Goal: Transaction & Acquisition: Purchase product/service

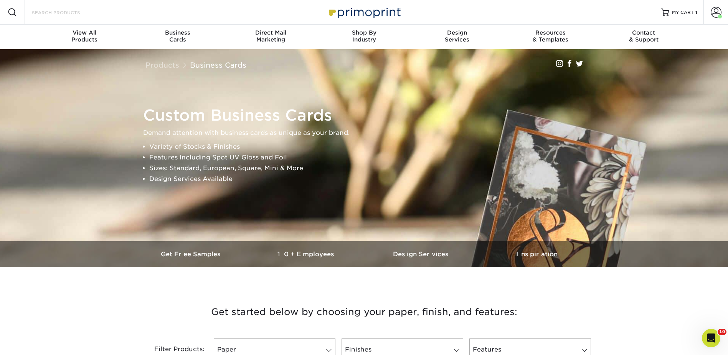
click at [77, 9] on input "Search Products" at bounding box center [68, 12] width 75 height 9
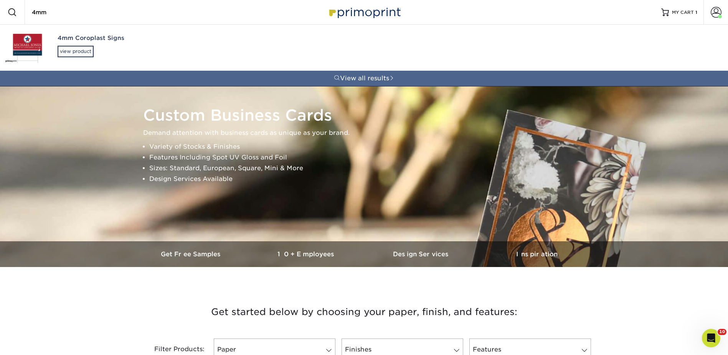
type input "4mm"
click at [70, 44] on div "4mm Coroplast Signs view product" at bounding box center [146, 46] width 176 height 42
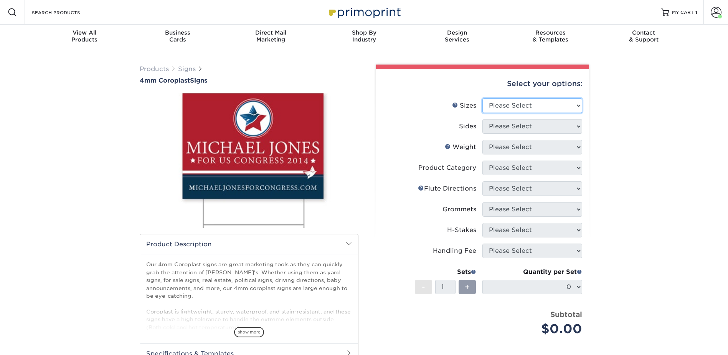
click at [496, 103] on select "Please Select 12" x 18" 18" x 24" 24" x 24" 24" x 36"" at bounding box center [533, 105] width 100 height 15
select select "18.00x24.00"
click at [483, 98] on select "Please Select 12" x 18" 18" x 24" 24" x 24" 24" x 36"" at bounding box center [533, 105] width 100 height 15
click at [496, 119] on select "Please Select Print Both Sides Print Front Only" at bounding box center [533, 126] width 100 height 15
select select "32d3c223-f82c-492b-b915-ba065a00862f"
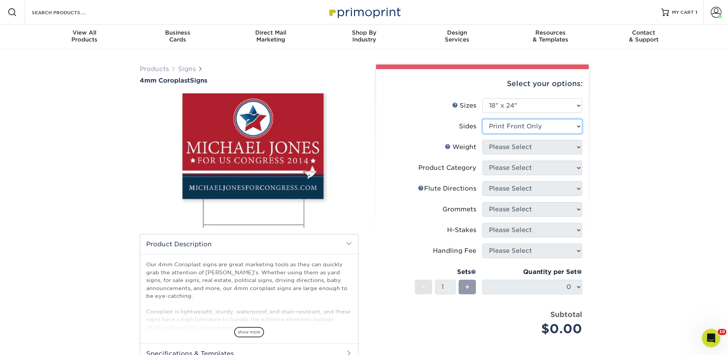
click at [483, 119] on select "Please Select Print Both Sides Print Front Only" at bounding box center [533, 126] width 100 height 15
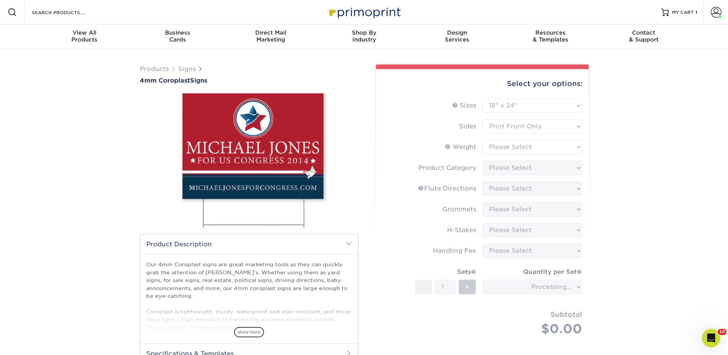
click at [500, 148] on form "Sizes Help Sizes Please Select 12" x 18" 18" x 24" 24" x 24" 24" x 36" Sides Pl…" at bounding box center [482, 225] width 200 height 255
click at [499, 146] on form "Sizes Help Sizes Please Select 12" x 18" 18" x 24" 24" x 24" 24" x 36" Sides Pl…" at bounding box center [482, 225] width 200 height 255
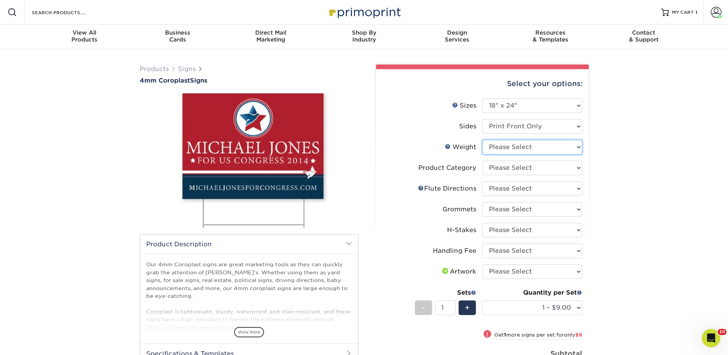
click at [499, 146] on select "Please Select 4CORO" at bounding box center [533, 147] width 100 height 15
select select "4CORO"
click at [483, 140] on select "Please Select 4CORO" at bounding box center [533, 147] width 100 height 15
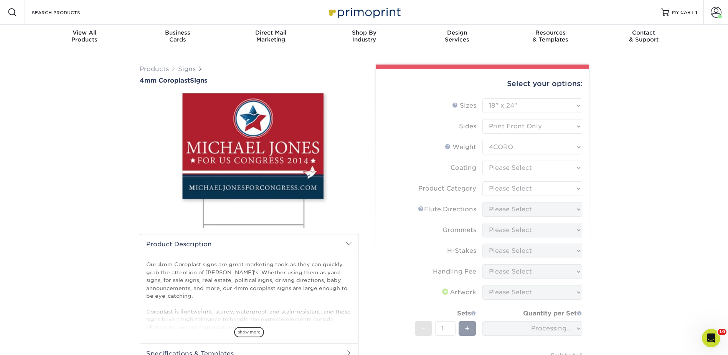
click at [496, 165] on form "Sizes Help Sizes Please Select 12" x 18" 18" x 24" 24" x 24" 24" x 36" Sides Pl…" at bounding box center [482, 246] width 200 height 297
click at [499, 166] on form "Sizes Help Sizes Please Select 12" x 18" 18" x 24" 24" x 24" 24" x 36" Sides Pl…" at bounding box center [482, 246] width 200 height 297
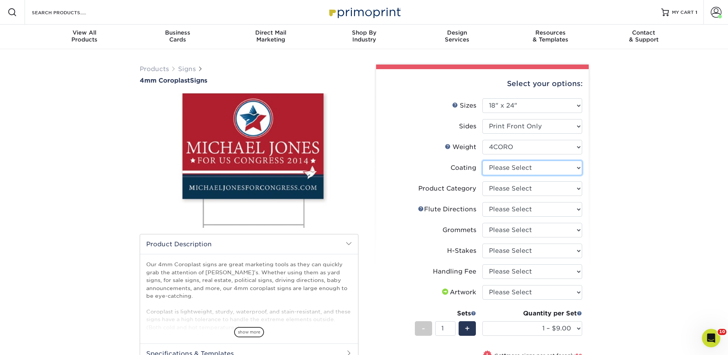
click at [499, 166] on select at bounding box center [533, 168] width 100 height 15
select select "3e7618de-abca-4bda-9f97-8b9129e913d8"
click at [483, 161] on select at bounding box center [533, 168] width 100 height 15
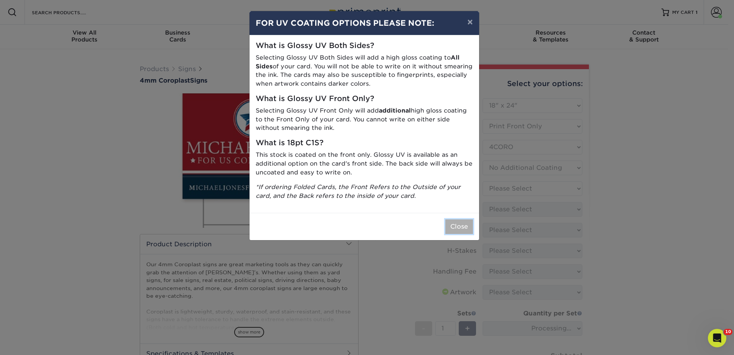
click at [453, 225] on button "Close" at bounding box center [459, 226] width 28 height 15
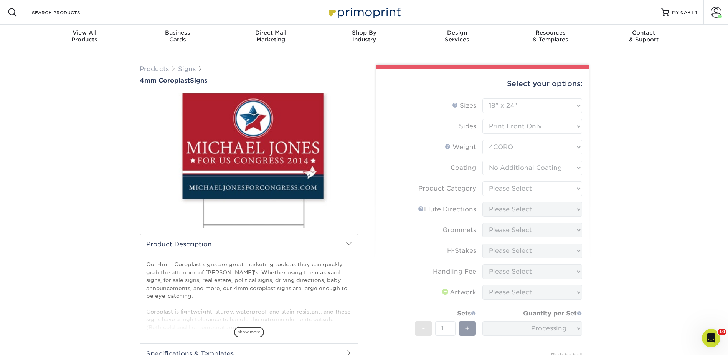
click at [501, 190] on form "Sizes Help Sizes Please Select 12" x 18" 18" x 24" 24" x 24" 24" x 36" Sides Pl…" at bounding box center [482, 246] width 200 height 297
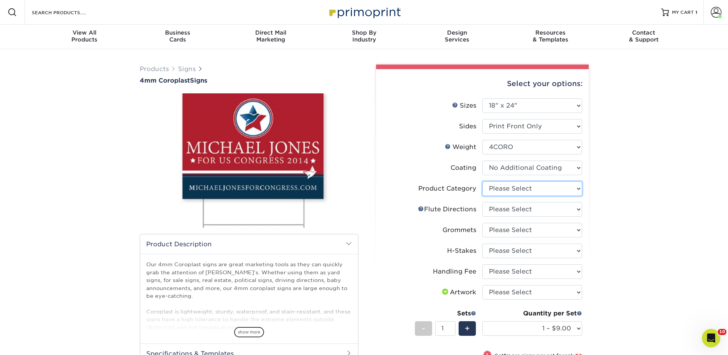
click at [501, 190] on select "Please Select Coroplast Signs" at bounding box center [533, 188] width 100 height 15
select select "b3582ed5-6912-492c-8440-2cc51afdb8e1"
click at [483, 181] on select "Please Select Coroplast Signs" at bounding box center [533, 188] width 100 height 15
click at [498, 206] on select "Please Select Flute Direction (Horizontal) Flute Direction (Vertical)" at bounding box center [533, 209] width 100 height 15
select select "64642d5c-3ca5-48ab-b753-ddfa02991dab"
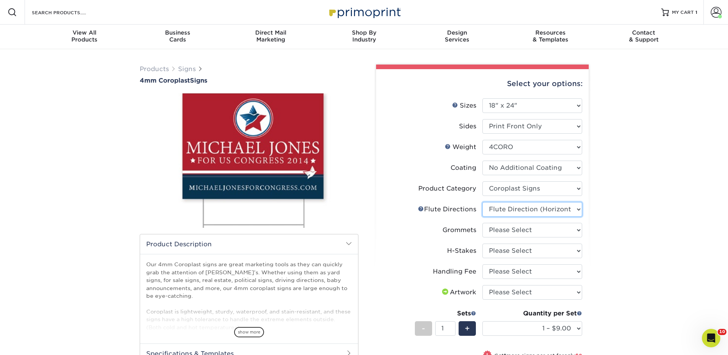
click at [483, 202] on select "Please Select Flute Direction (Horizontal) Flute Direction (Vertical)" at bounding box center [533, 209] width 100 height 15
drag, startPoint x: 496, startPoint y: 228, endPoint x: 500, endPoint y: 236, distance: 9.1
click at [496, 228] on select "Please Select No Grommets Yes, Grommet All 4 Corners Yes, Grommets Top Corners …" at bounding box center [533, 230] width 100 height 15
select select "90d329df-db80-4206-b821-ff9d3f363977"
click at [483, 223] on select "Please Select No Grommets Yes, Grommet All 4 Corners Yes, Grommets Top Corners …" at bounding box center [533, 230] width 100 height 15
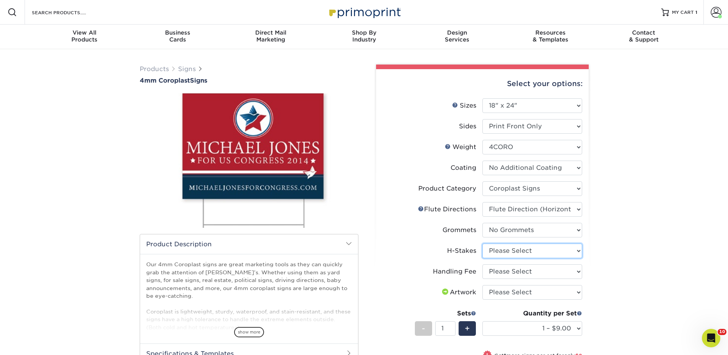
click at [502, 251] on select "Please Select No H-Stakes Yes" at bounding box center [533, 250] width 100 height 15
click at [483, 243] on select "Please Select No H-Stakes Yes" at bounding box center [533, 250] width 100 height 15
drag, startPoint x: 513, startPoint y: 249, endPoint x: 512, endPoint y: 253, distance: 4.2
click at [512, 249] on select "Please Select No H-Stakes Yes" at bounding box center [533, 250] width 100 height 15
select select "8c85e97e-8b3a-46d2-b88d-acee5fa20222"
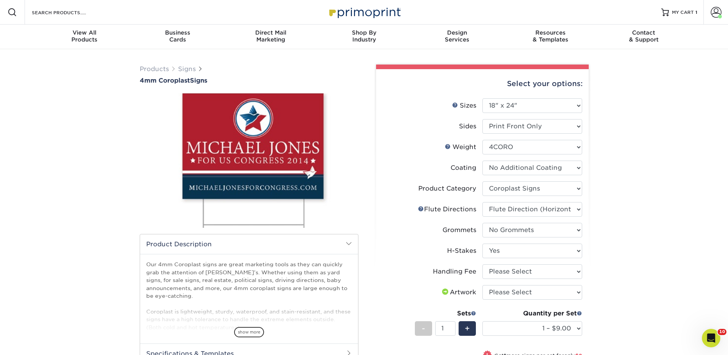
click at [483, 243] on select "Please Select No H-Stakes Yes" at bounding box center [533, 250] width 100 height 15
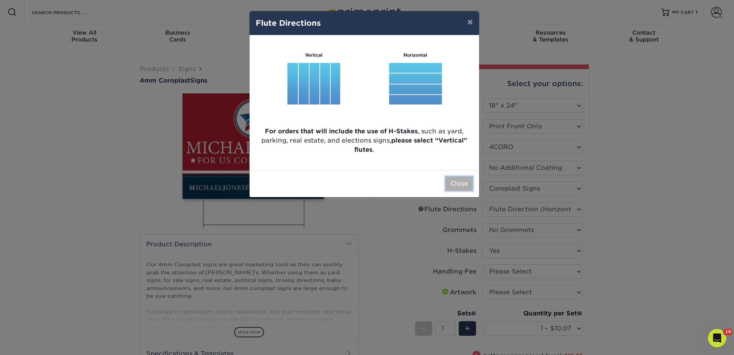
click at [458, 187] on button "Close" at bounding box center [459, 183] width 28 height 15
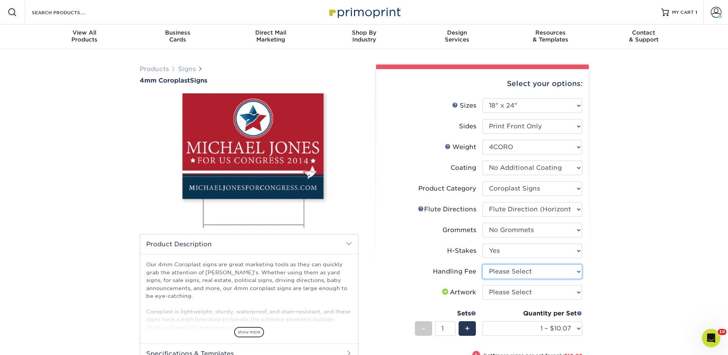
drag, startPoint x: 514, startPoint y: 272, endPoint x: 514, endPoint y: 279, distance: 6.9
click at [514, 272] on select "Please Select Handling Fee" at bounding box center [533, 271] width 100 height 15
select select "ab74c079-444c-4260-ae6a-e09bdee8073c"
click at [483, 264] on select "Please Select Handling Fee" at bounding box center [533, 271] width 100 height 15
drag, startPoint x: 510, startPoint y: 292, endPoint x: 510, endPoint y: 301, distance: 8.5
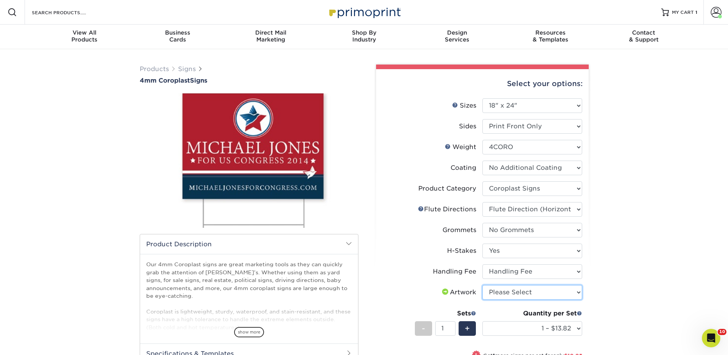
click at [510, 292] on select "Please Select I will upload files I need a design - $50" at bounding box center [533, 292] width 100 height 15
select select "upload"
click at [483, 285] on select "Please Select I will upload files I need a design - $50" at bounding box center [533, 292] width 100 height 15
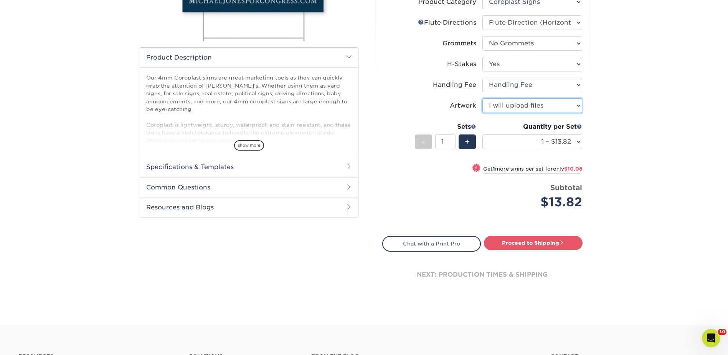
scroll to position [192, 0]
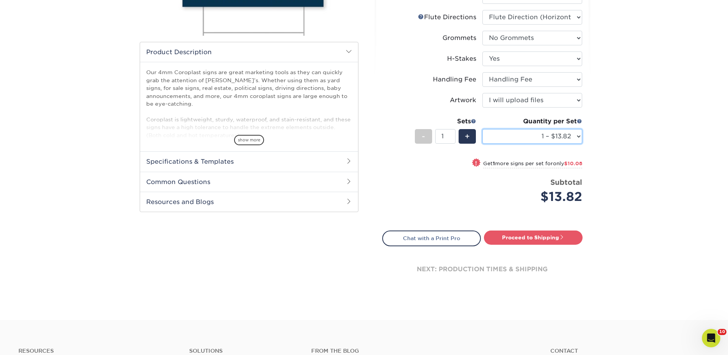
click at [506, 139] on select "1 – $13.82 2 – $23.90 3 – $32.97 4 – $39.29 5 – $48.37 6 – $58.44 7 – $67.51 8 …" at bounding box center [533, 136] width 100 height 15
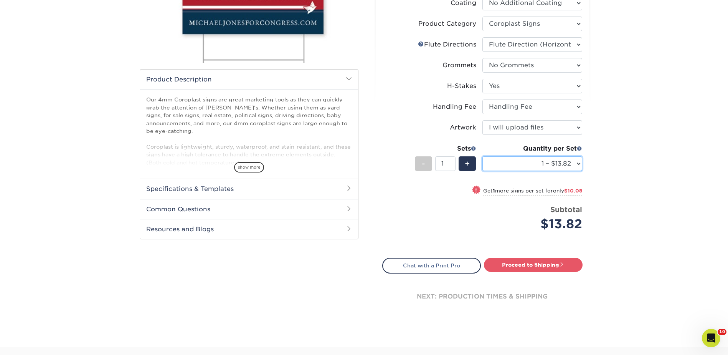
scroll to position [154, 0]
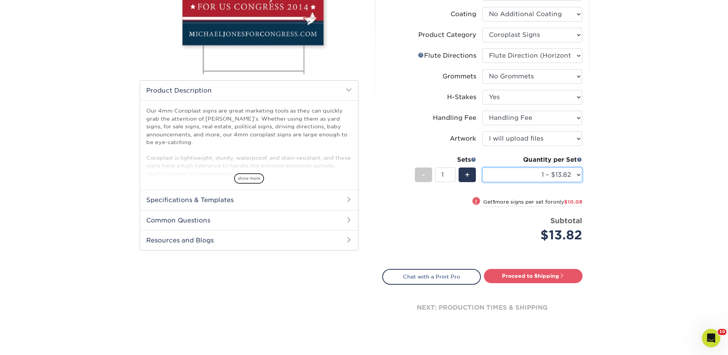
click at [537, 172] on select "1 – $13.82 2 – $23.90 3 – $32.97 4 – $39.29 5 – $48.37 6 – $58.44 7 – $67.51 8 …" at bounding box center [533, 174] width 100 height 15
select select "100 – $832.35"
click at [483, 167] on select "1 – $13.82 2 – $23.90 3 – $32.97 4 – $39.29 5 – $48.37 6 – $58.44 7 – $67.51 8 …" at bounding box center [533, 174] width 100 height 15
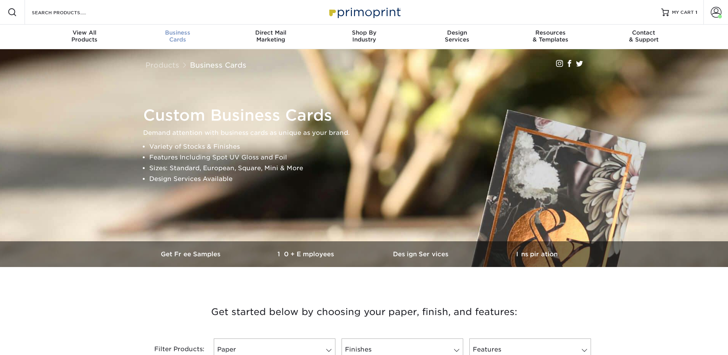
drag, startPoint x: 150, startPoint y: 31, endPoint x: 179, endPoint y: 31, distance: 29.2
click at [150, 31] on span "Business" at bounding box center [177, 32] width 93 height 7
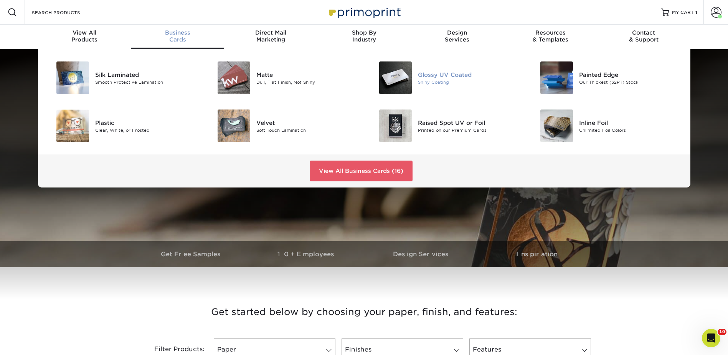
click at [414, 74] on div at bounding box center [391, 77] width 54 height 33
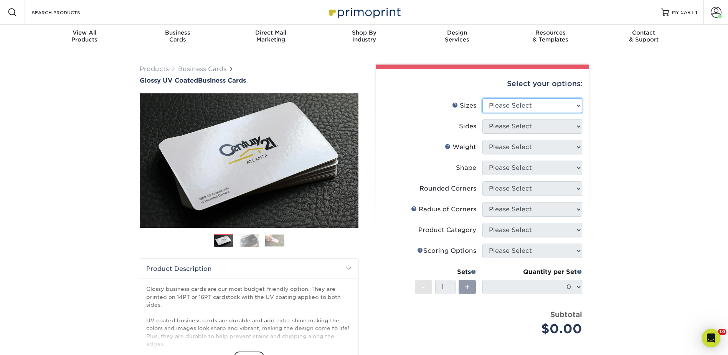
click at [490, 104] on select "Please Select 1.5" x 3.5" - Mini 1.75" x 3.5" - Mini 2" x 2" - Square 2" x 3" -…" at bounding box center [533, 105] width 100 height 15
select select "2.00x3.50"
click at [483, 98] on select "Please Select 1.5" x 3.5" - Mini 1.75" x 3.5" - Mini 2" x 2" - Square 2" x 3" -…" at bounding box center [533, 105] width 100 height 15
click at [500, 127] on select "Please Select Print Both Sides Print Front Only" at bounding box center [533, 126] width 100 height 15
select select "13abbda7-1d64-4f25-8bb2-c179b224825d"
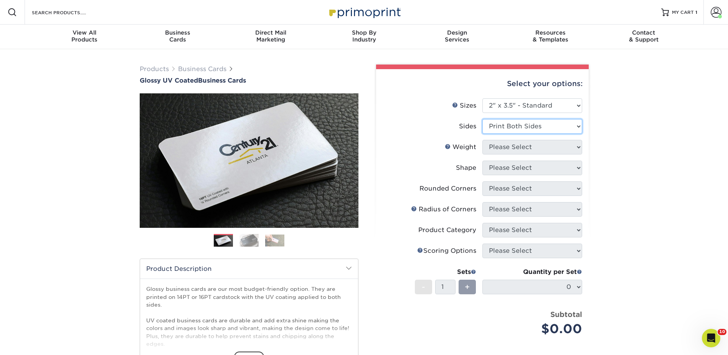
click at [483, 119] on select "Please Select Print Both Sides Print Front Only" at bounding box center [533, 126] width 100 height 15
click at [499, 142] on select "Please Select 16PT 14PT" at bounding box center [533, 147] width 100 height 15
select select "16PT"
click at [483, 140] on select "Please Select 16PT 14PT" at bounding box center [533, 147] width 100 height 15
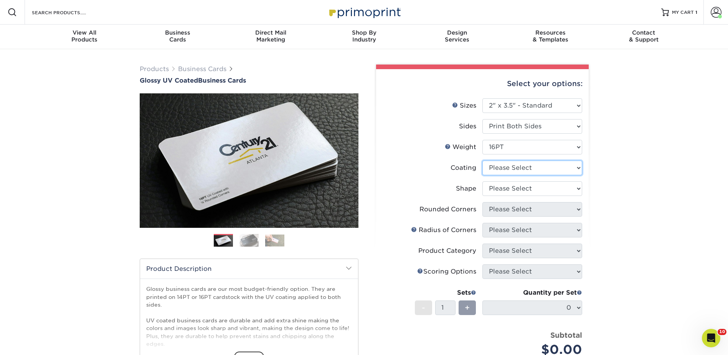
click at [506, 163] on select at bounding box center [533, 168] width 100 height 15
select select "ae367451-b2b8-45df-a344-0f05b6a12993"
click at [483, 161] on select at bounding box center [533, 168] width 100 height 15
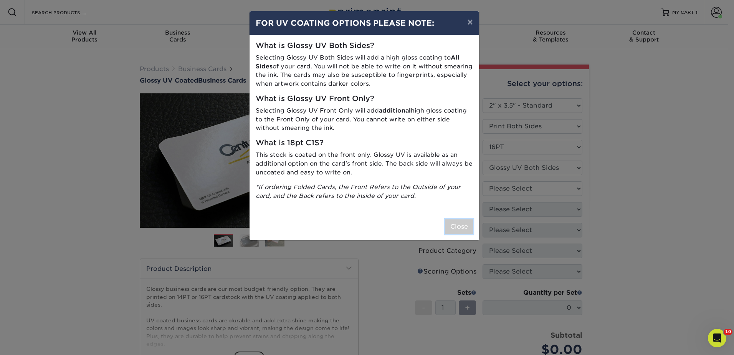
click at [457, 225] on button "Close" at bounding box center [459, 226] width 28 height 15
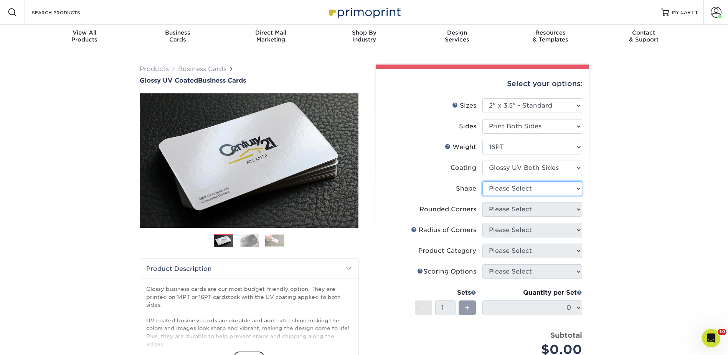
click at [505, 190] on select "Please Select Standard Oval" at bounding box center [533, 188] width 100 height 15
select select "standard"
click at [483, 181] on select "Please Select Standard Oval" at bounding box center [533, 188] width 100 height 15
drag, startPoint x: 506, startPoint y: 209, endPoint x: 508, endPoint y: 217, distance: 7.9
click at [506, 209] on select "Please Select Yes - Round 2 Corners Yes - Round 4 Corners No" at bounding box center [533, 209] width 100 height 15
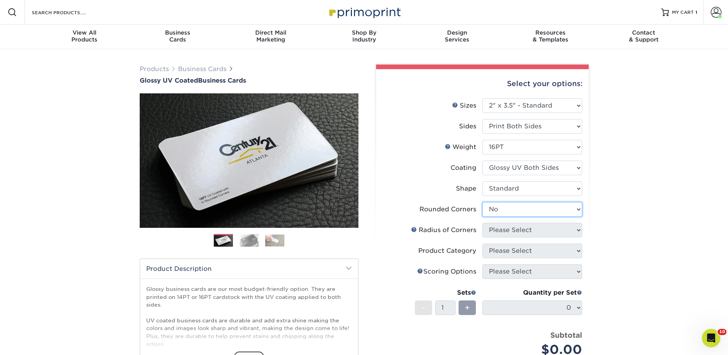
click at [483, 202] on select "Please Select Yes - Round 2 Corners Yes - Round 4 Corners No" at bounding box center [533, 209] width 100 height 15
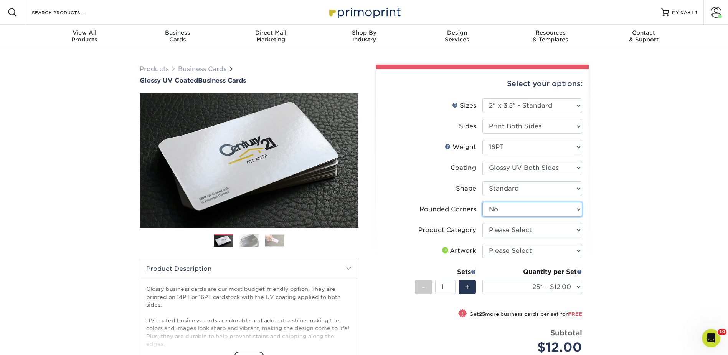
click at [496, 207] on select "Please Select Yes - Round 2 Corners Yes - Round 4 Corners No" at bounding box center [533, 209] width 100 height 15
select select "7672df9e-0e0a-464d-8e1f-920c575e4da3"
click at [483, 202] on select "Please Select Yes - Round 2 Corners Yes - Round 4 Corners No" at bounding box center [533, 209] width 100 height 15
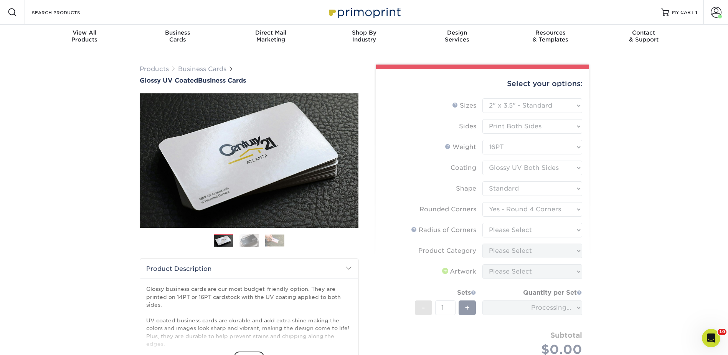
click at [413, 230] on form "Sizes Help Sizes Please Select 1.5" x 3.5" - Mini 1.75" x 3.5" - Mini 2" x 2" -…" at bounding box center [482, 236] width 200 height 276
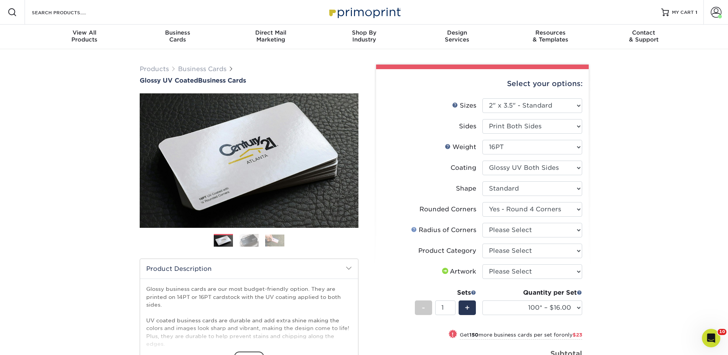
click at [416, 229] on link at bounding box center [414, 229] width 6 height 6
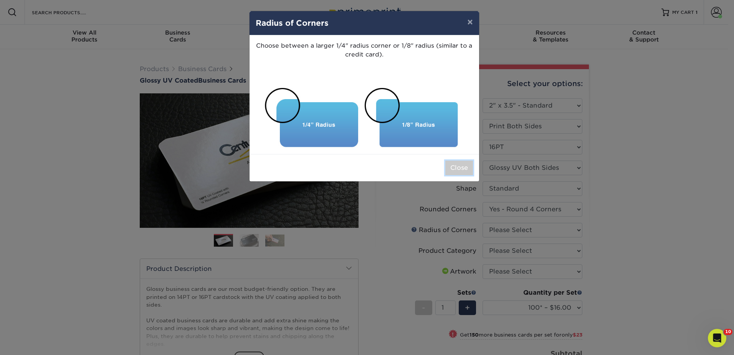
click at [455, 165] on button "Close" at bounding box center [459, 168] width 28 height 15
